Goal: Entertainment & Leisure: Consume media (video, audio)

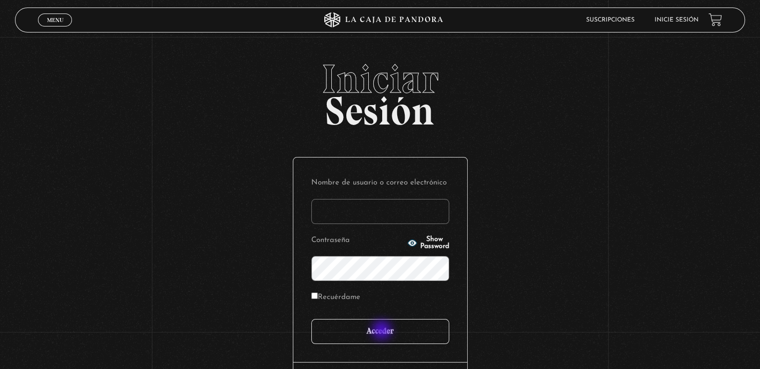
type input "[EMAIL_ADDRESS][DOMAIN_NAME]"
click at [383, 330] on input "Acceder" at bounding box center [380, 331] width 138 height 25
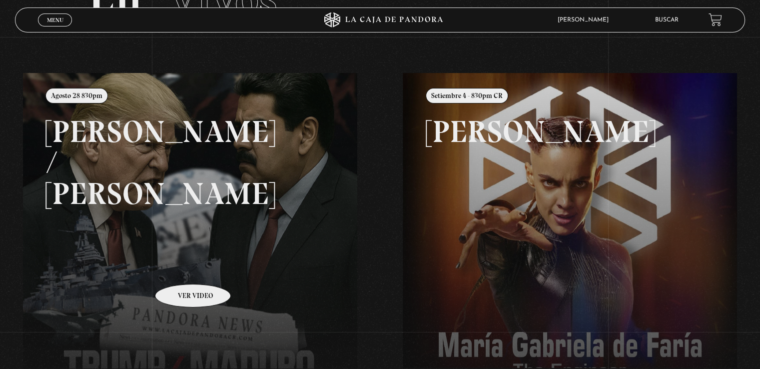
scroll to position [150, 0]
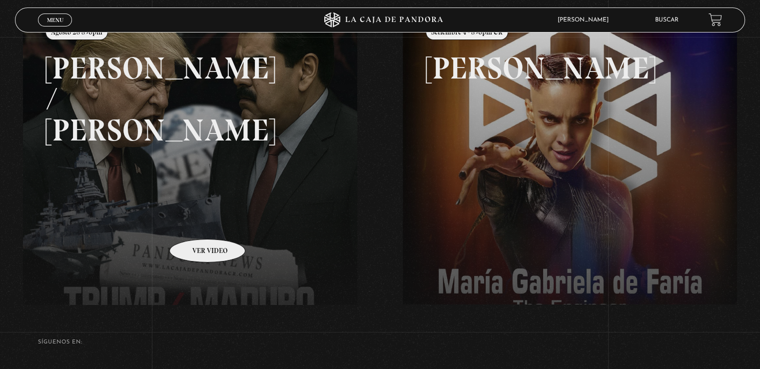
click at [194, 224] on link at bounding box center [403, 193] width 760 height 369
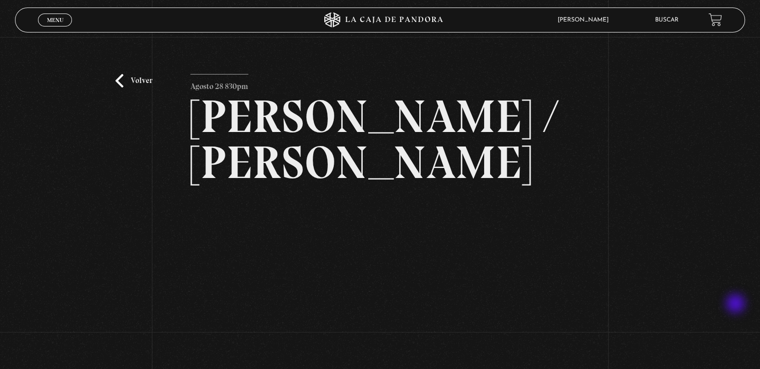
click at [736, 304] on div "Volver Agosto 28 830pm [PERSON_NAME] / [GEOGRAPHIC_DATA]" at bounding box center [380, 235] width 760 height 397
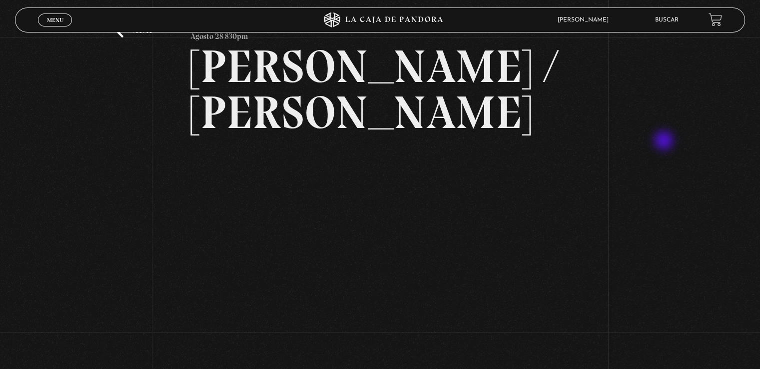
drag, startPoint x: 664, startPoint y: 141, endPoint x: 573, endPoint y: 186, distance: 101.9
click at [611, 171] on div "Volver Agosto 28 830pm [PERSON_NAME] / [GEOGRAPHIC_DATA]" at bounding box center [380, 185] width 760 height 397
